Goal: Information Seeking & Learning: Understand process/instructions

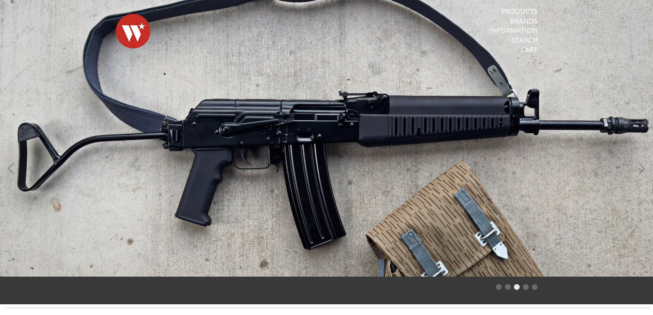
click at [516, 6] on nav "Products Brands Information Search Cart" at bounding box center [476, 31] width 124 height 62
click at [517, 9] on link "Products" at bounding box center [519, 11] width 36 height 9
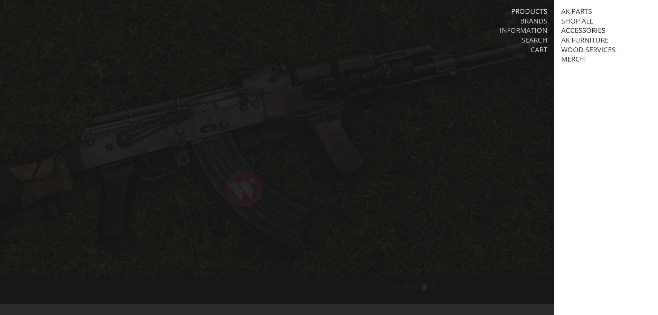
click at [577, 29] on link "Accessories" at bounding box center [583, 30] width 44 height 9
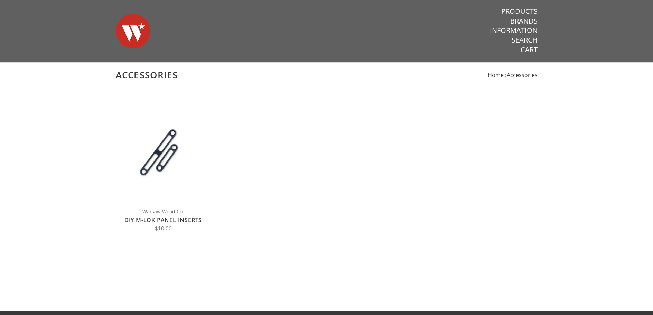
click at [163, 221] on link "DIY M-LOK Panel Inserts" at bounding box center [162, 220] width 77 height 8
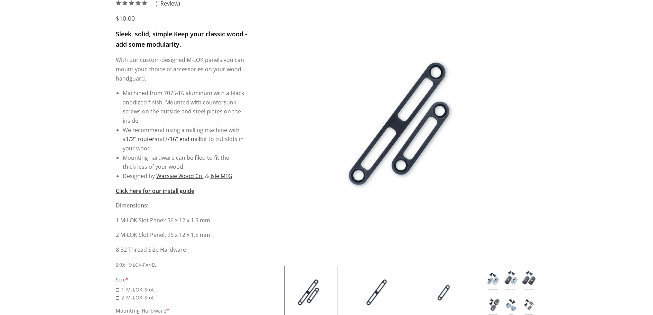
scroll to position [207, 0]
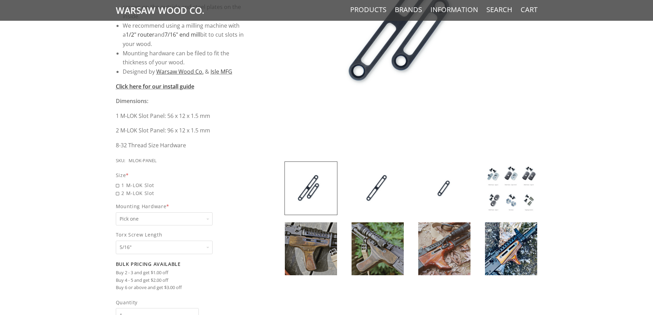
click at [323, 246] on img at bounding box center [311, 248] width 52 height 53
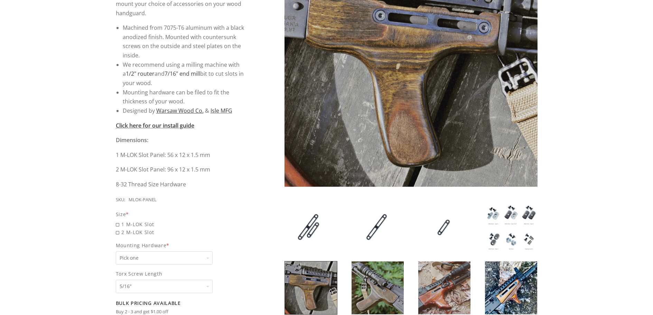
scroll to position [138, 0]
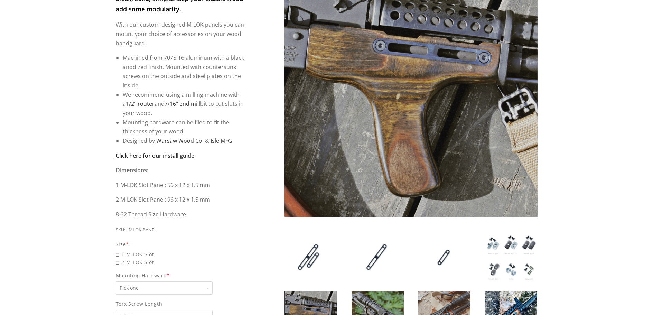
click at [161, 158] on strong "Click here for our install guide" at bounding box center [155, 156] width 78 height 8
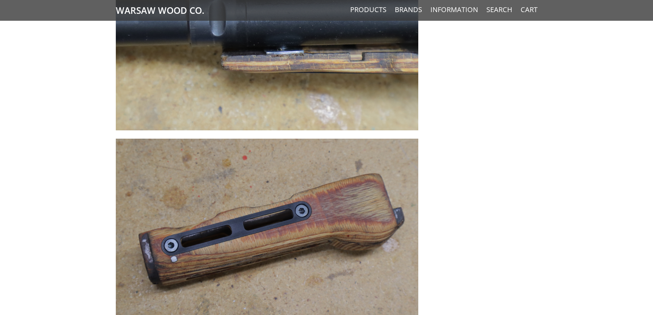
scroll to position [4701, 0]
